Goal: Task Accomplishment & Management: Manage account settings

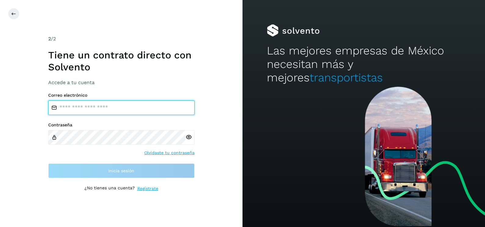
type input "**********"
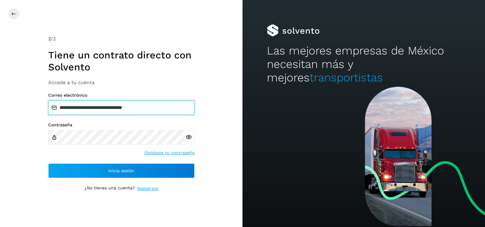
drag, startPoint x: 147, startPoint y: 106, endPoint x: 148, endPoint y: 110, distance: 4.3
click at [147, 106] on input "**********" at bounding box center [121, 107] width 147 height 15
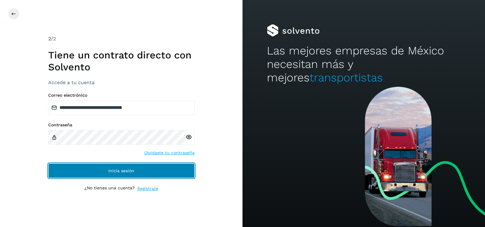
click at [91, 171] on button "Inicia sesión" at bounding box center [121, 170] width 147 height 15
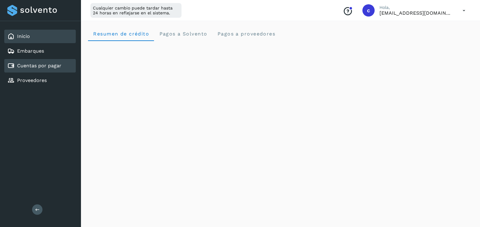
drag, startPoint x: 50, startPoint y: 69, endPoint x: 50, endPoint y: 65, distance: 3.7
click at [50, 68] on div "Cuentas por pagar" at bounding box center [34, 65] width 54 height 7
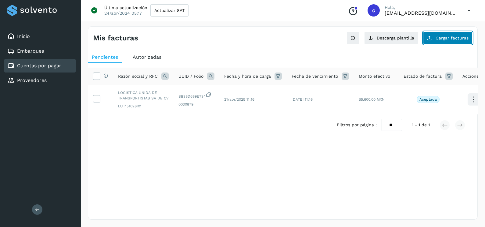
click at [438, 42] on button "Cargar facturas" at bounding box center [447, 37] width 49 height 13
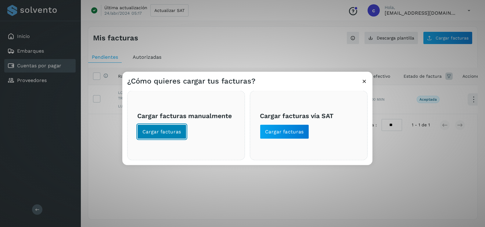
click at [168, 132] on span "Cargar facturas" at bounding box center [162, 131] width 39 height 7
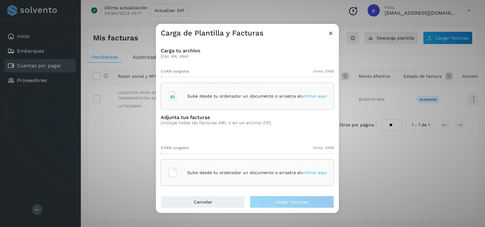
click at [213, 102] on div "Sube desde tu ordenador un documento o arrastra el archivo aquí" at bounding box center [247, 96] width 159 height 16
click at [273, 169] on div "Sube desde tu ordenador un documento o arrastra el archivo aquí" at bounding box center [247, 172] width 159 height 16
click at [278, 170] on p "Sube desde tu ordenador un documento o arrastra el archivo aquí" at bounding box center [257, 172] width 140 height 5
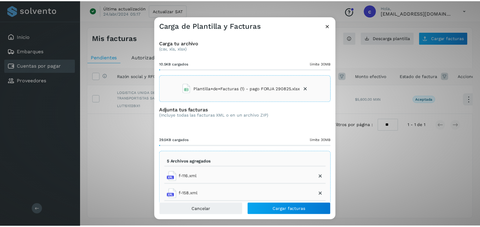
scroll to position [49, 0]
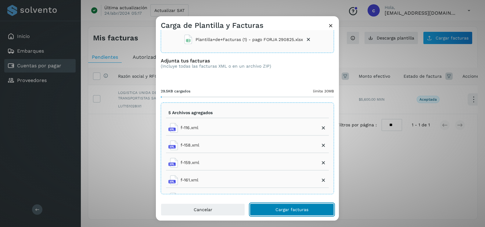
click at [293, 209] on span "Cargar facturas" at bounding box center [292, 209] width 33 height 4
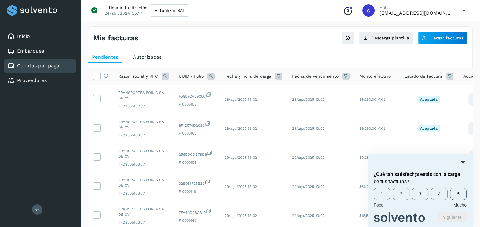
click at [460, 191] on span "5" at bounding box center [458, 193] width 16 height 12
click at [458, 214] on button "Siguiente" at bounding box center [452, 217] width 28 height 10
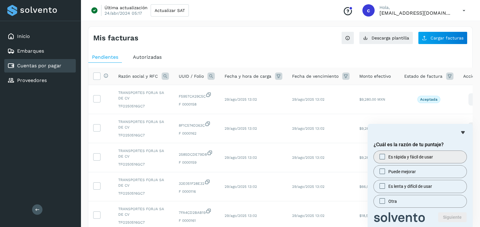
click at [376, 154] on label "Es rápida y fácil de usar" at bounding box center [419, 157] width 93 height 12
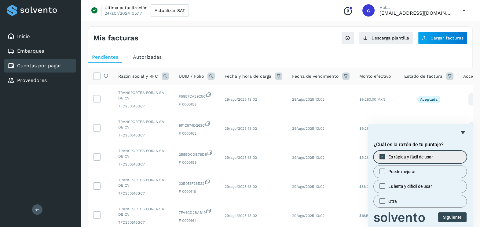
click at [448, 216] on div "¿Cuál es la razón de tu puntaje? Es rápida y fácil de usar Puede mejorar Es len…" at bounding box center [419, 175] width 105 height 103
click at [447, 216] on button "Siguiente" at bounding box center [452, 217] width 28 height 10
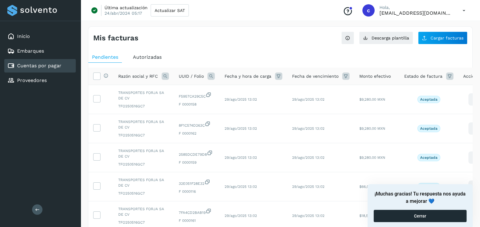
click at [441, 215] on button "Cerrar" at bounding box center [419, 215] width 93 height 12
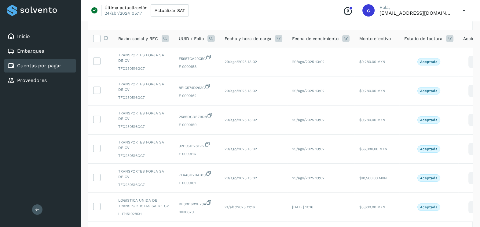
scroll to position [38, 0]
click at [98, 60] on icon at bounding box center [96, 60] width 6 height 6
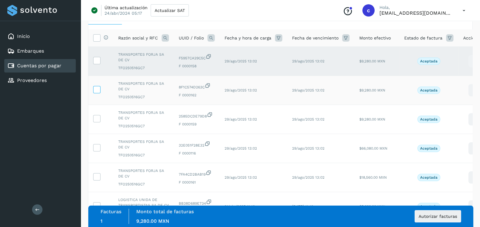
click at [99, 92] on label at bounding box center [96, 89] width 7 height 7
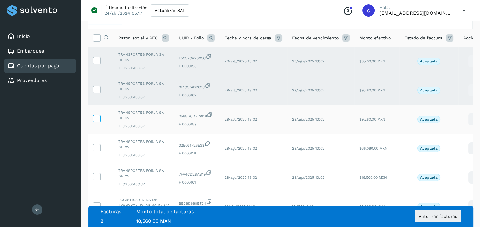
click at [96, 118] on icon at bounding box center [96, 118] width 6 height 6
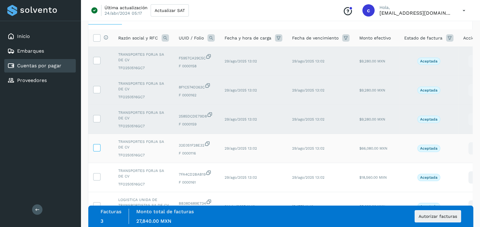
click at [97, 147] on icon at bounding box center [96, 147] width 6 height 6
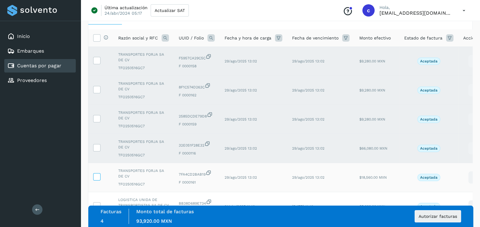
click at [99, 175] on icon at bounding box center [96, 176] width 6 height 6
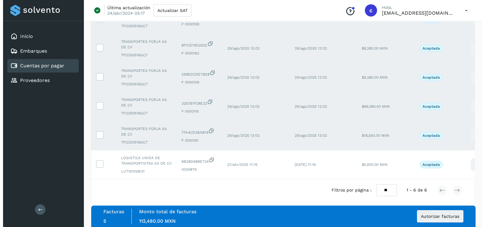
scroll to position [89, 0]
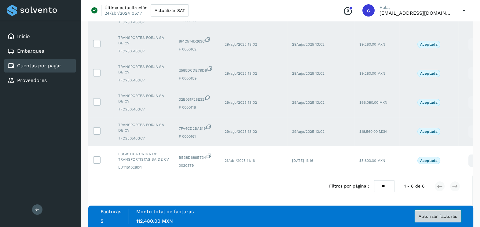
click at [431, 212] on button "Autorizar facturas" at bounding box center [437, 216] width 46 height 12
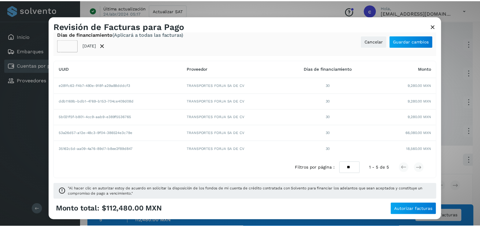
scroll to position [32, 0]
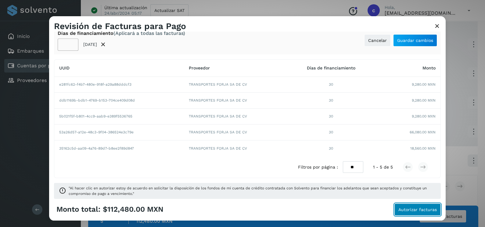
click at [423, 210] on span "Autorizar facturas" at bounding box center [418, 209] width 38 height 4
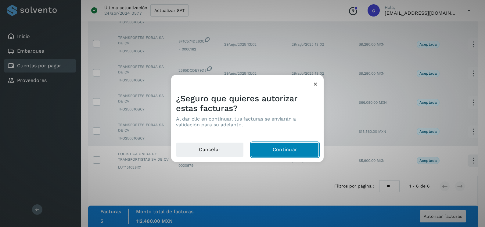
click at [273, 147] on button "Continuar" at bounding box center [285, 149] width 68 height 15
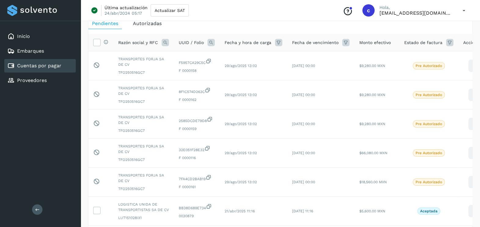
scroll to position [30, 0]
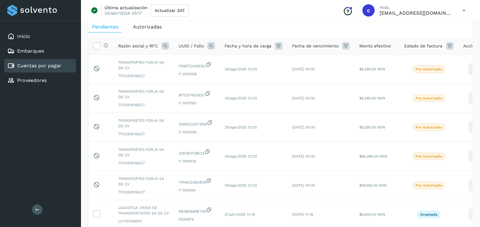
click at [465, 9] on icon at bounding box center [463, 10] width 13 height 13
click at [447, 40] on div "Cerrar sesión" at bounding box center [433, 40] width 73 height 12
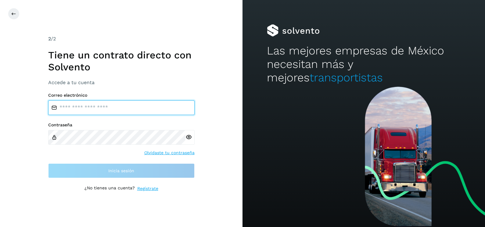
type input "**********"
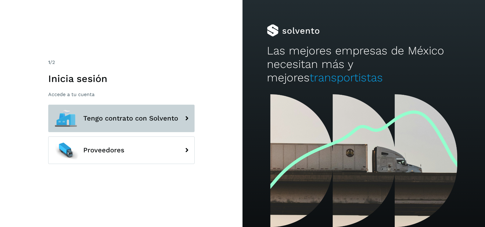
click at [135, 111] on button "Tengo contrato con Solvento" at bounding box center [121, 117] width 147 height 27
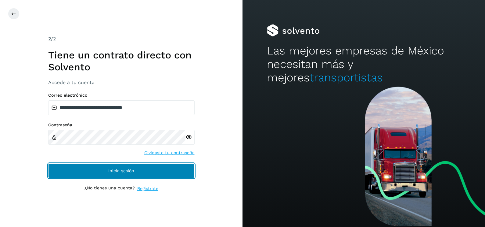
click at [127, 169] on span "Inicia sesión" at bounding box center [121, 170] width 26 height 4
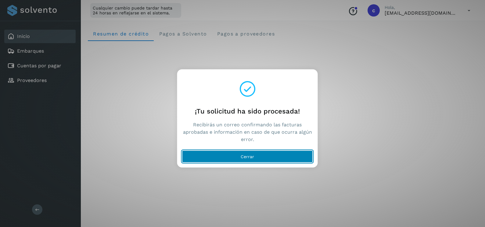
click at [259, 154] on button "Cerrar" at bounding box center [247, 156] width 131 height 12
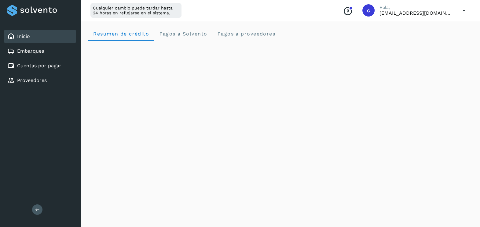
click at [25, 37] on link "Inicio" at bounding box center [23, 36] width 13 height 6
click at [463, 10] on icon at bounding box center [463, 10] width 13 height 13
click at [434, 41] on div "Cerrar sesión" at bounding box center [433, 40] width 73 height 12
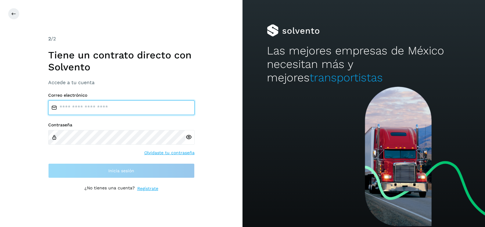
type input "**********"
